Goal: Information Seeking & Learning: Check status

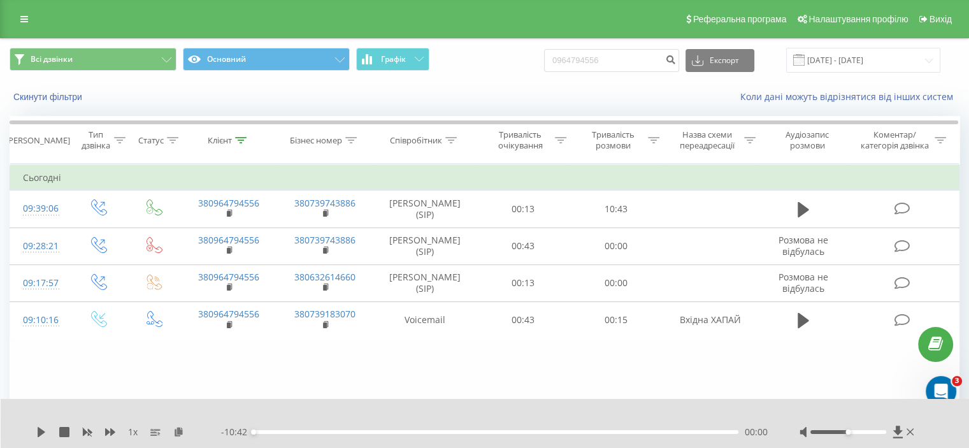
click at [597, 59] on input "0964794556" at bounding box center [611, 60] width 135 height 23
type input "0508606999"
click at [676, 62] on icon "submit" at bounding box center [670, 58] width 11 height 8
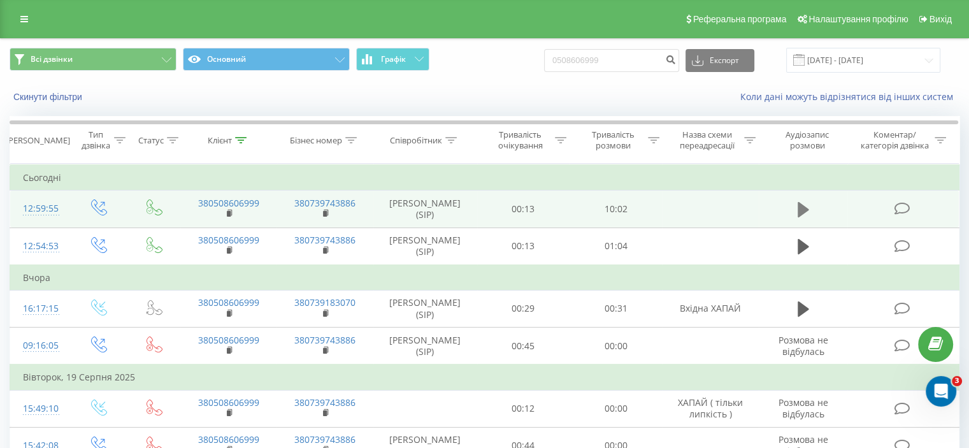
click at [795, 203] on button at bounding box center [803, 209] width 19 height 19
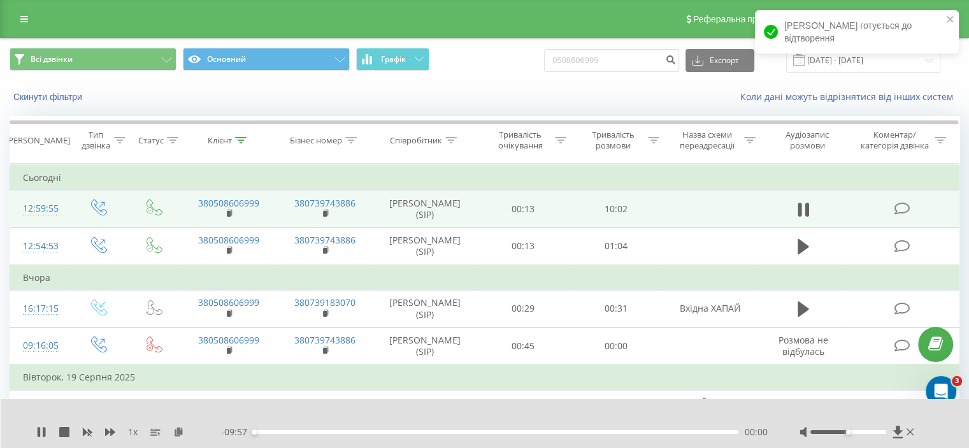
click at [298, 437] on div "- 09:57 00:00 00:00" at bounding box center [494, 432] width 547 height 13
click at [298, 435] on div "- 09:56 00:01 00:01" at bounding box center [494, 432] width 547 height 13
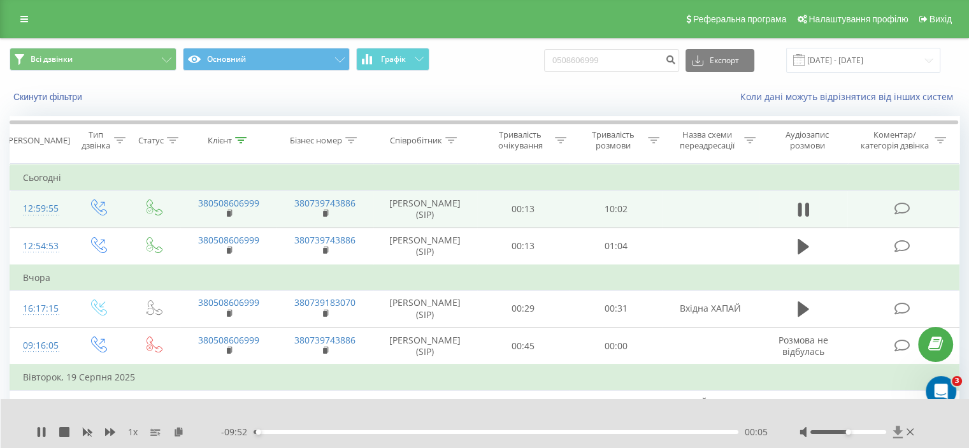
click at [898, 433] on icon at bounding box center [898, 432] width 10 height 12
click at [511, 430] on div "00:09" at bounding box center [496, 432] width 485 height 4
click at [40, 431] on icon at bounding box center [41, 432] width 10 height 10
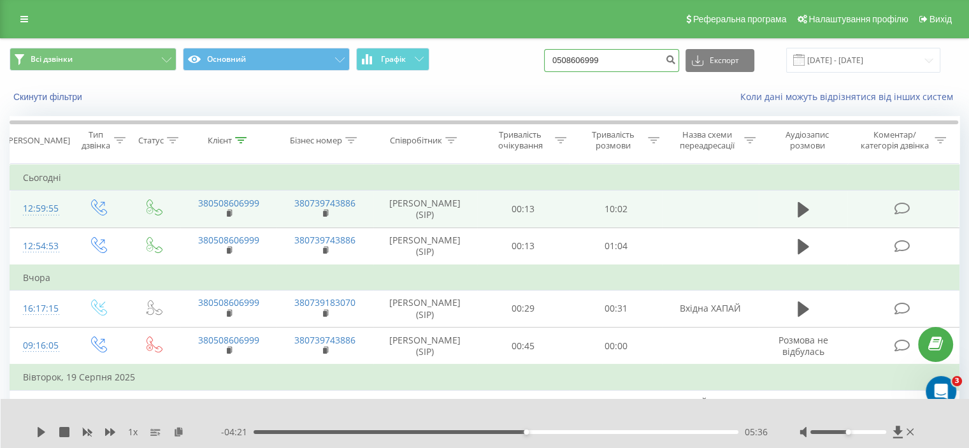
click at [623, 60] on input "0508606999" at bounding box center [611, 60] width 135 height 23
paste input "980899000"
type input "0980899000"
click at [676, 58] on icon "submit" at bounding box center [670, 58] width 11 height 8
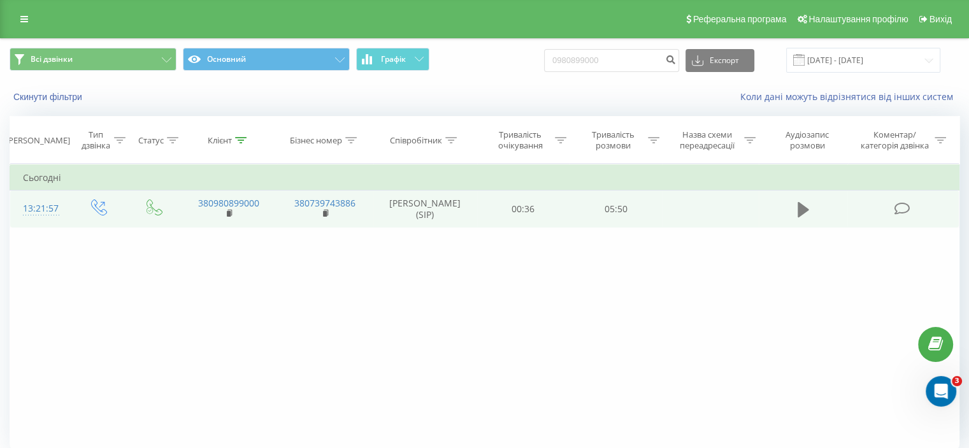
click at [806, 211] on icon at bounding box center [803, 209] width 11 height 15
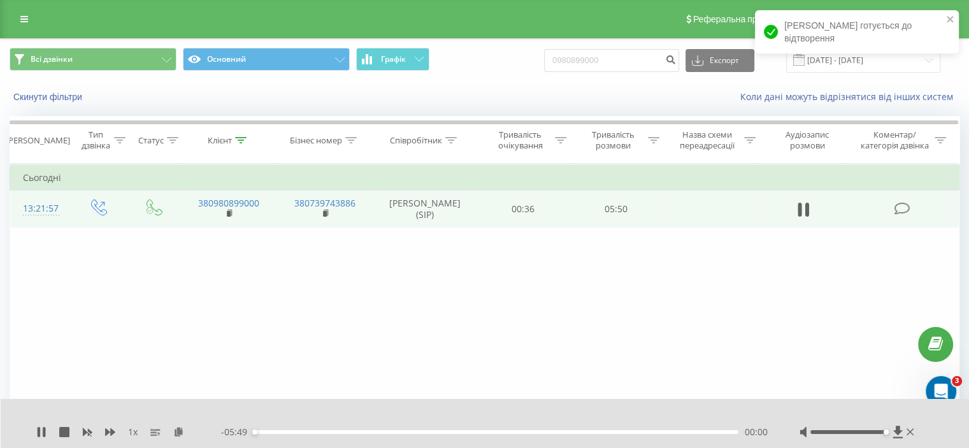
drag, startPoint x: 847, startPoint y: 434, endPoint x: 885, endPoint y: 435, distance: 38.3
click at [885, 435] on div at bounding box center [858, 432] width 117 height 13
click at [809, 204] on button at bounding box center [803, 209] width 19 height 19
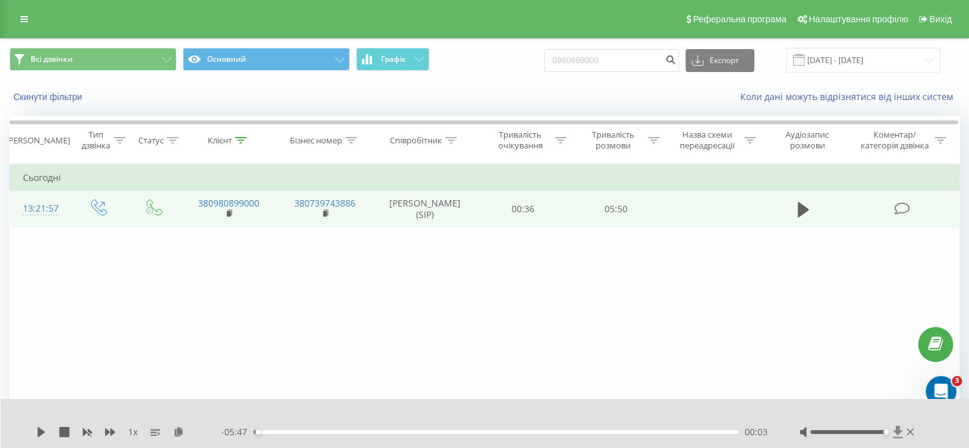
click at [895, 432] on icon at bounding box center [898, 432] width 10 height 12
